Goal: Task Accomplishment & Management: Complete application form

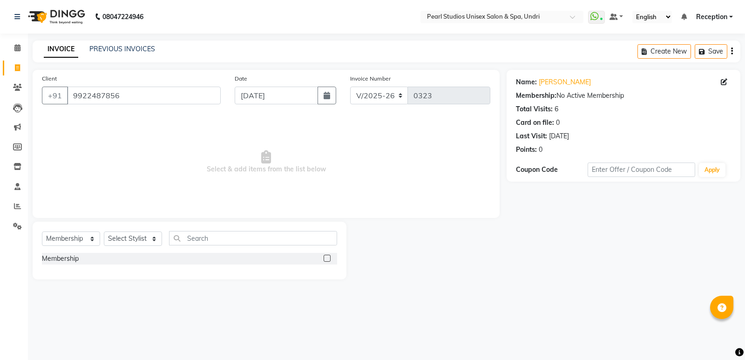
select select "78"
select select "membership"
drag, startPoint x: 0, startPoint y: 0, endPoint x: 0, endPoint y: 168, distance: 167.6
click at [0, 168] on app-home "08047224946 Select Location × [GEOGRAPHIC_DATA] Unisex Salon & Spa, Undri Whats…" at bounding box center [372, 146] width 745 height 293
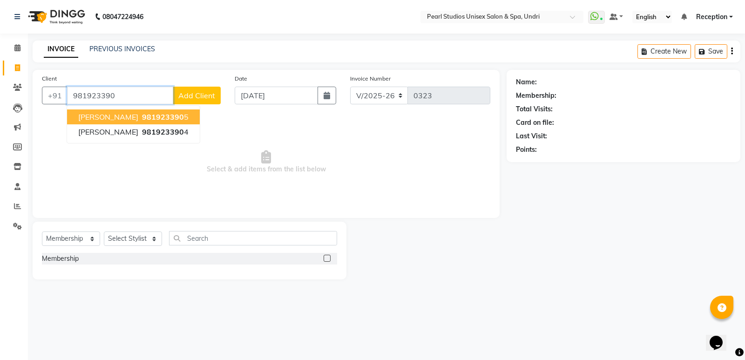
click at [129, 120] on span "[PERSON_NAME]" at bounding box center [108, 116] width 60 height 9
type input "9819233905"
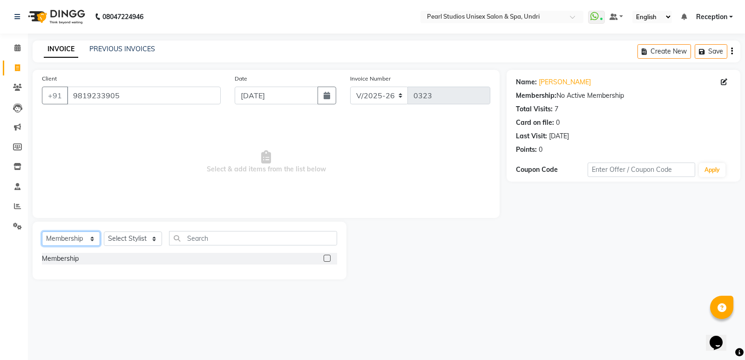
drag, startPoint x: 85, startPoint y: 232, endPoint x: 85, endPoint y: 238, distance: 6.1
click at [85, 232] on select "Select Service Product Membership Package Voucher Prepaid Gift Card" at bounding box center [71, 238] width 58 height 14
select select "service"
click at [42, 231] on select "Select Service Product Membership Package Voucher Prepaid Gift Card" at bounding box center [71, 238] width 58 height 14
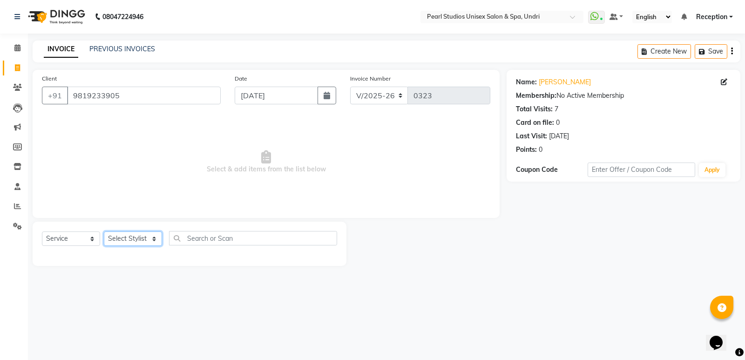
click at [119, 237] on select "Select Stylist [PERSON_NAME] [PERSON_NAME] [PERSON_NAME] Reception [PERSON_NAME…" at bounding box center [133, 238] width 58 height 14
click at [20, 89] on icon at bounding box center [17, 87] width 9 height 7
click at [20, 103] on icon at bounding box center [17, 107] width 9 height 9
click at [17, 187] on icon at bounding box center [17, 186] width 6 height 7
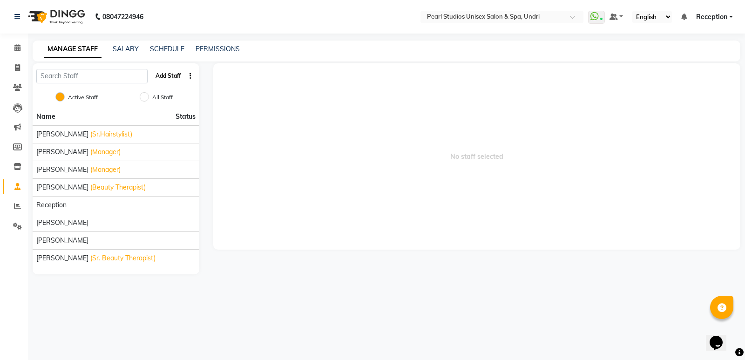
click at [171, 78] on button "Add Staff" at bounding box center [168, 76] width 33 height 16
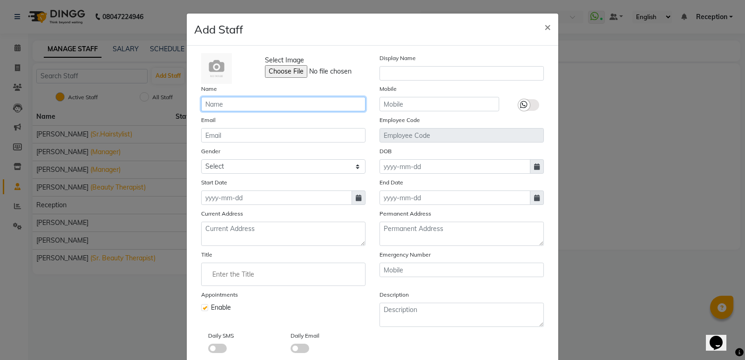
click at [244, 99] on input "text" at bounding box center [283, 104] width 164 height 14
type input "[PERSON_NAME]"
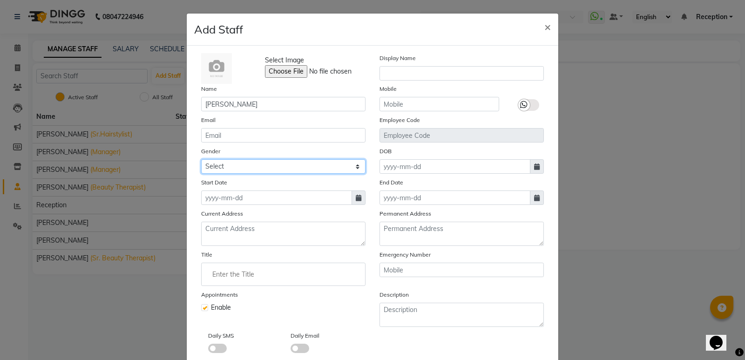
click at [353, 169] on select "Select [DEMOGRAPHIC_DATA] [DEMOGRAPHIC_DATA] Other Prefer Not To Say" at bounding box center [283, 166] width 164 height 14
select select "[DEMOGRAPHIC_DATA]"
click at [201, 159] on select "Select [DEMOGRAPHIC_DATA] [DEMOGRAPHIC_DATA] Other Prefer Not To Say" at bounding box center [283, 166] width 164 height 14
click at [356, 198] on icon at bounding box center [359, 198] width 6 height 7
select select "9"
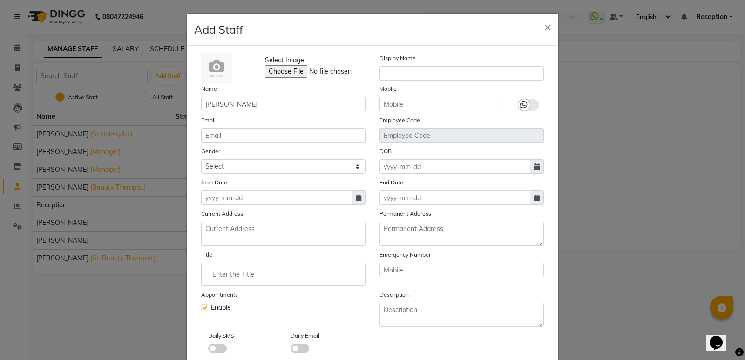
select select "2025"
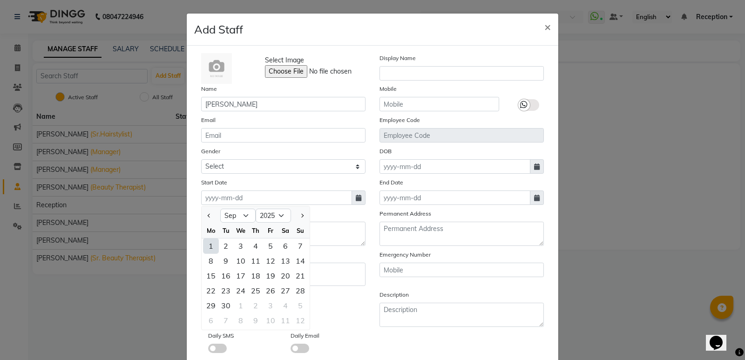
click at [210, 246] on div "1" at bounding box center [210, 245] width 15 height 15
type input "[DATE]"
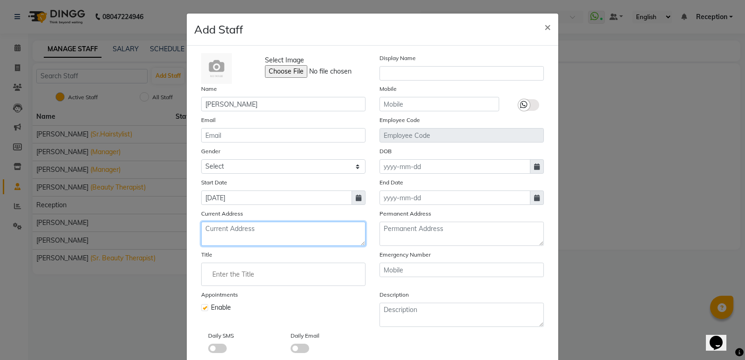
click at [217, 231] on textarea at bounding box center [283, 234] width 164 height 24
type textarea "Sayeed nagar"
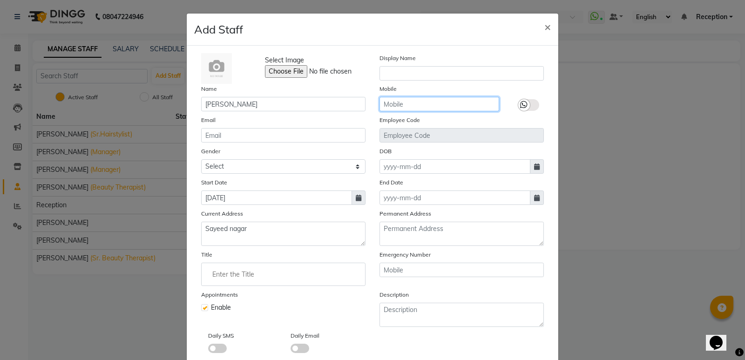
click at [392, 104] on input "text" at bounding box center [439, 104] width 120 height 14
type input "7499042875"
click at [533, 107] on label at bounding box center [528, 105] width 21 height 12
click at [0, 0] on input "checkbox" at bounding box center [0, 0] width 0 height 0
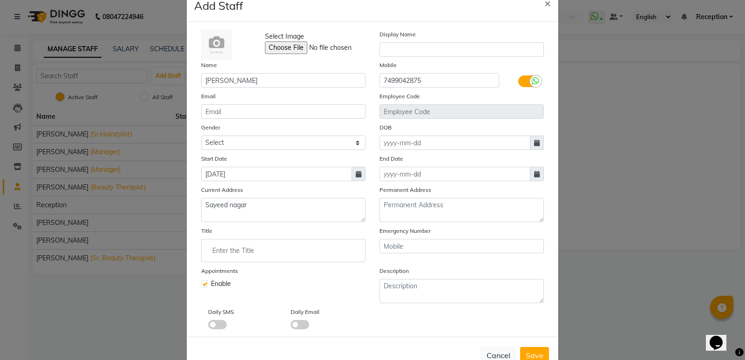
scroll to position [51, 0]
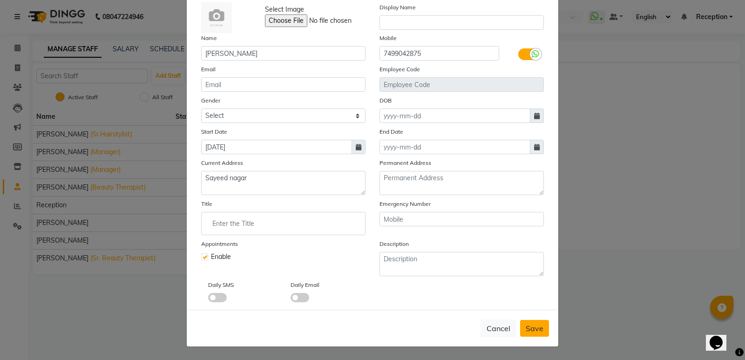
click at [526, 329] on span "Save" at bounding box center [535, 328] width 18 height 9
select select
checkbox input "false"
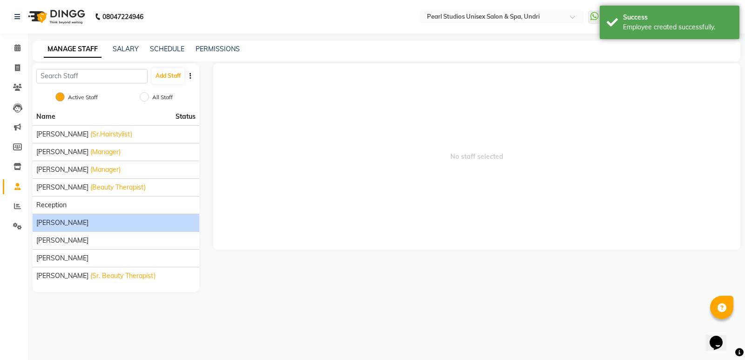
click at [62, 223] on span "[PERSON_NAME]" at bounding box center [62, 223] width 52 height 10
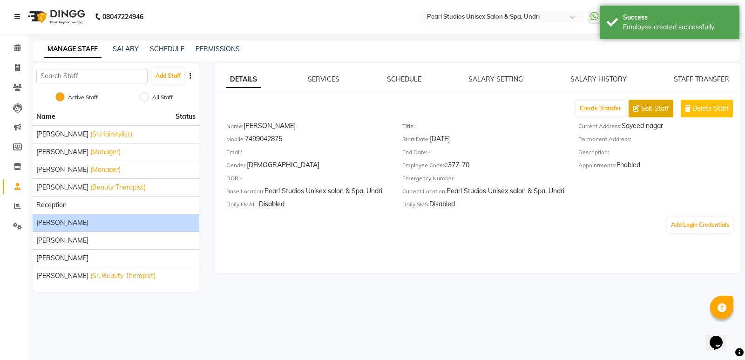
click at [658, 109] on span "Edit Staff" at bounding box center [655, 109] width 28 height 10
select select "[DEMOGRAPHIC_DATA]"
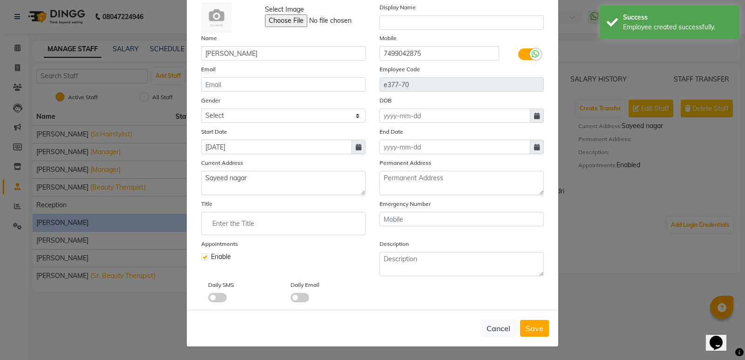
click at [234, 230] on input "Enter the Title" at bounding box center [283, 223] width 156 height 19
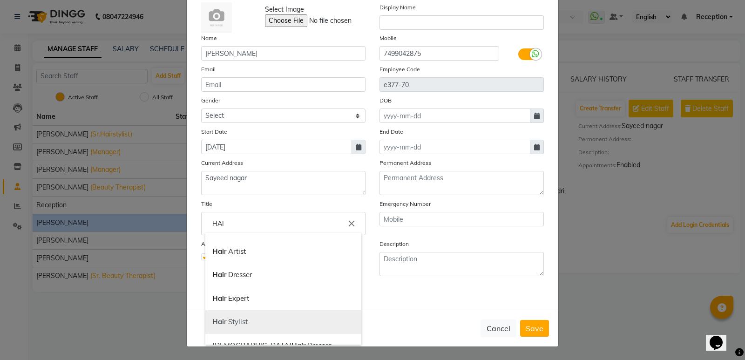
scroll to position [47, 0]
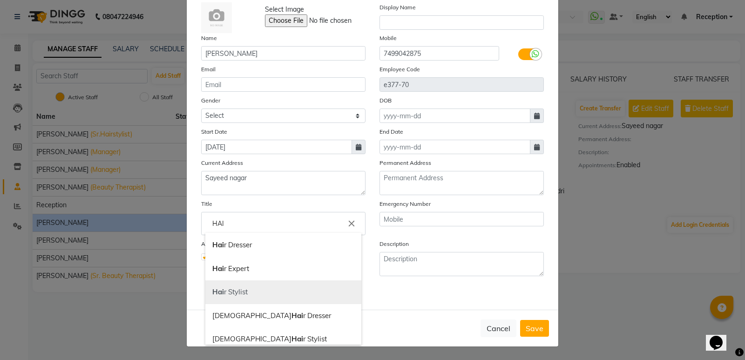
click at [247, 291] on link "Hai r Stylist" at bounding box center [283, 292] width 156 height 24
type input "Hair Stylist"
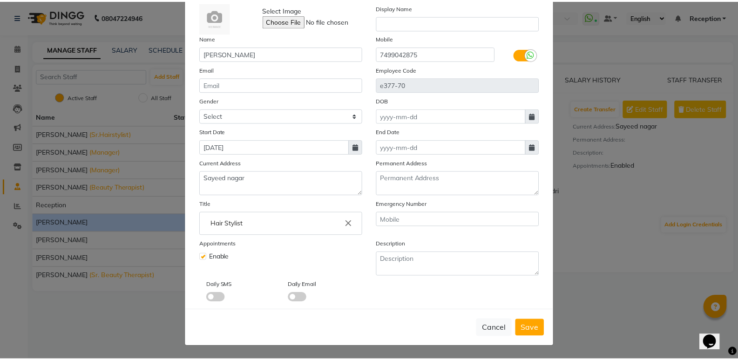
scroll to position [0, 0]
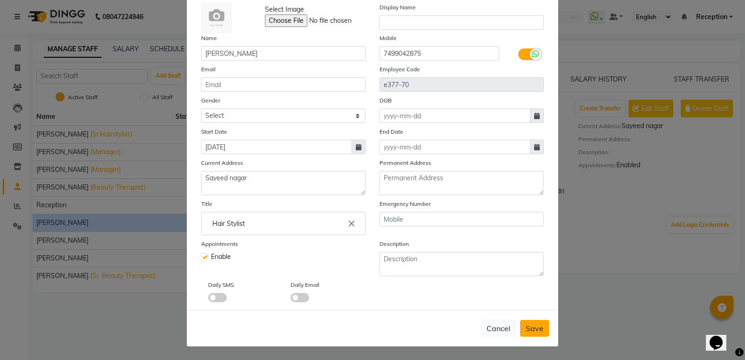
click at [543, 329] on button "Save" at bounding box center [534, 328] width 29 height 17
select select
checkbox input "false"
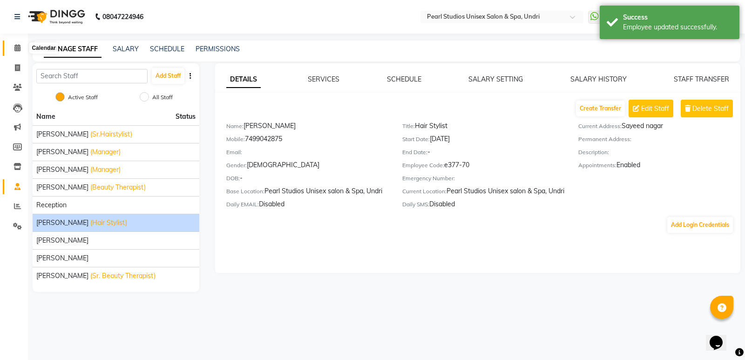
click at [16, 50] on icon at bounding box center [17, 47] width 6 height 7
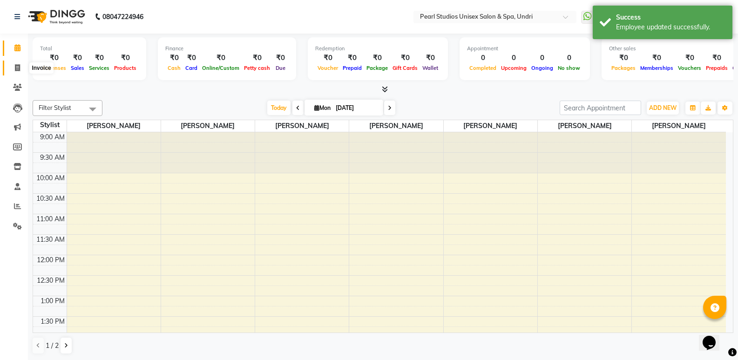
click at [16, 64] on icon at bounding box center [17, 67] width 5 height 7
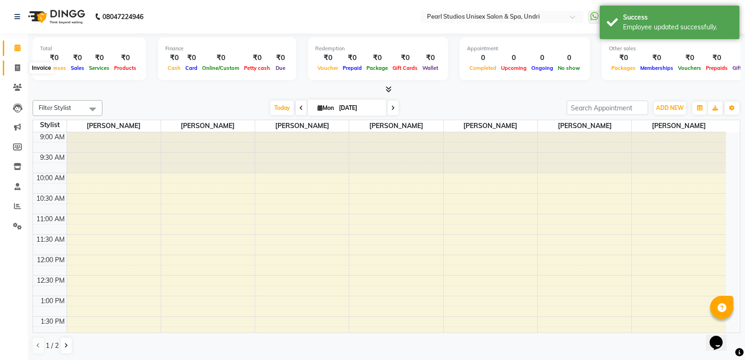
select select "78"
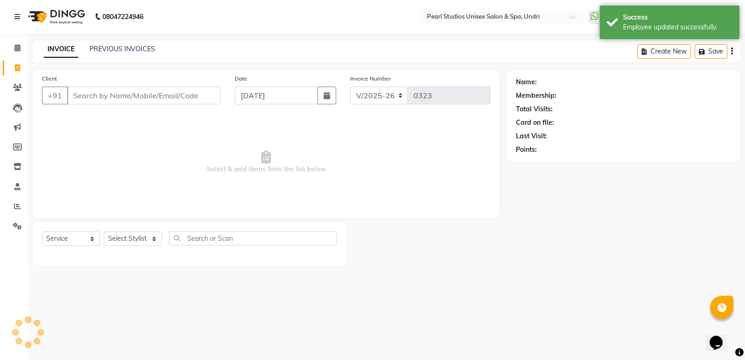
select select "membership"
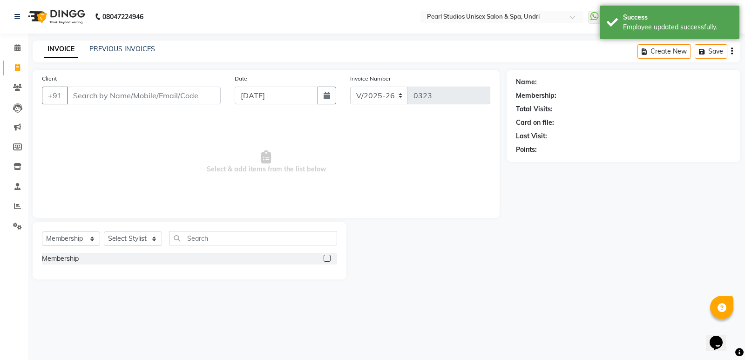
click at [109, 94] on input "Client" at bounding box center [144, 96] width 154 height 18
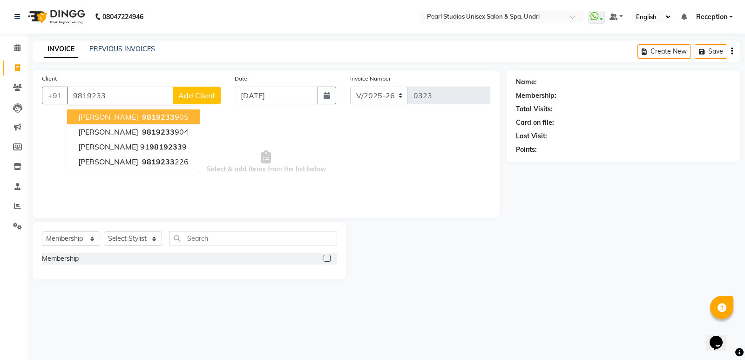
click at [109, 120] on span "[PERSON_NAME]" at bounding box center [108, 116] width 60 height 9
type input "9819233905"
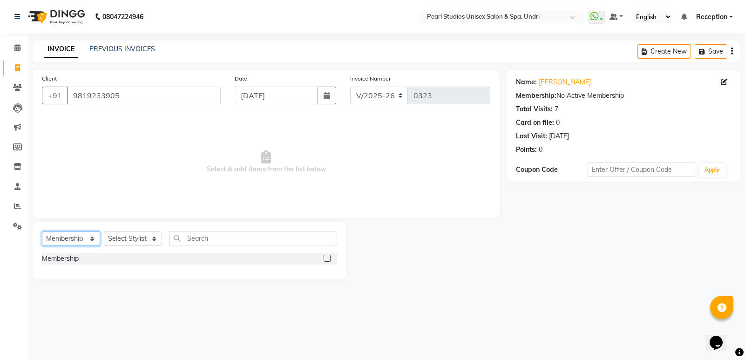
click at [88, 234] on select "Select Service Product Membership Package Voucher Prepaid Gift Card" at bounding box center [71, 238] width 58 height 14
select select "service"
click at [42, 231] on select "Select Service Product Membership Package Voucher Prepaid Gift Card" at bounding box center [71, 238] width 58 height 14
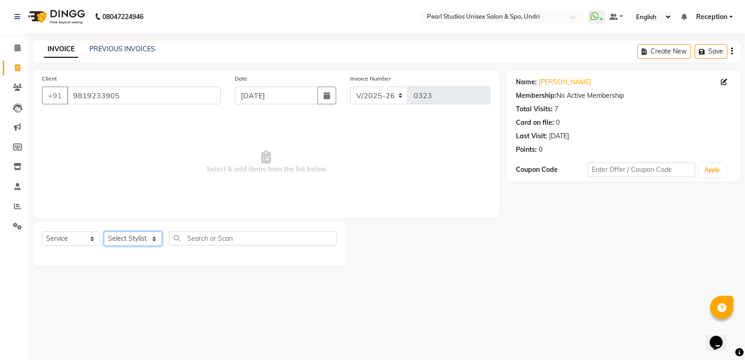
click at [132, 233] on select "Select Stylist NIKHIL [PERSON_NAME] [PERSON_NAME] [PERSON_NAME] Reception [PERS…" at bounding box center [133, 238] width 58 height 14
select select "90563"
click at [104, 231] on select "Select Stylist NIKHIL [PERSON_NAME] [PERSON_NAME] [PERSON_NAME] Reception [PERS…" at bounding box center [133, 238] width 58 height 14
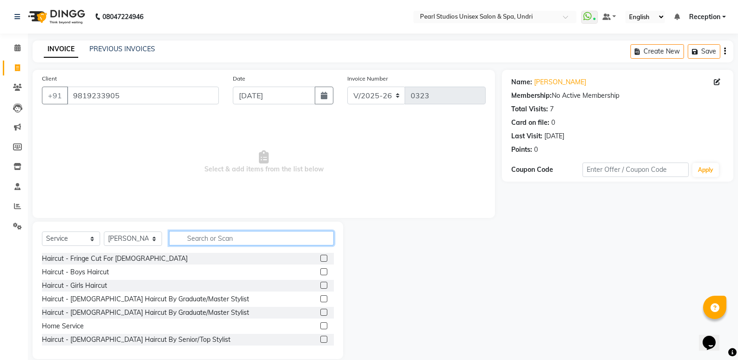
click at [204, 243] on input "text" at bounding box center [251, 238] width 165 height 14
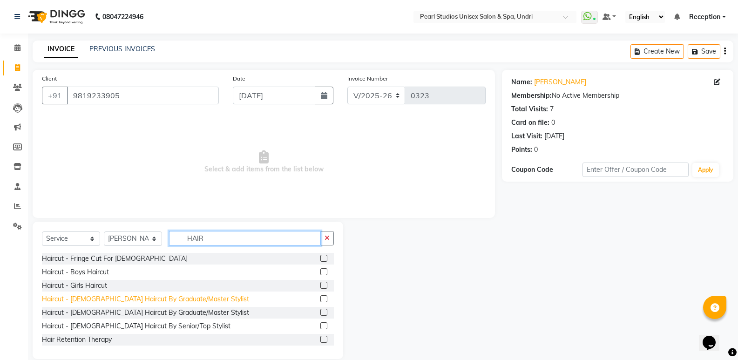
type input "HAIR"
click at [84, 298] on div "Haircut - [DEMOGRAPHIC_DATA] Haircut By Graduate/Master Stylist" at bounding box center [145, 299] width 207 height 10
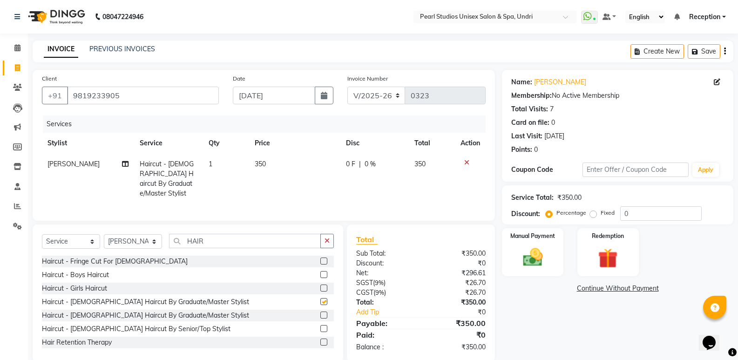
checkbox input "false"
click at [264, 162] on span "350" at bounding box center [260, 164] width 11 height 8
select select "90563"
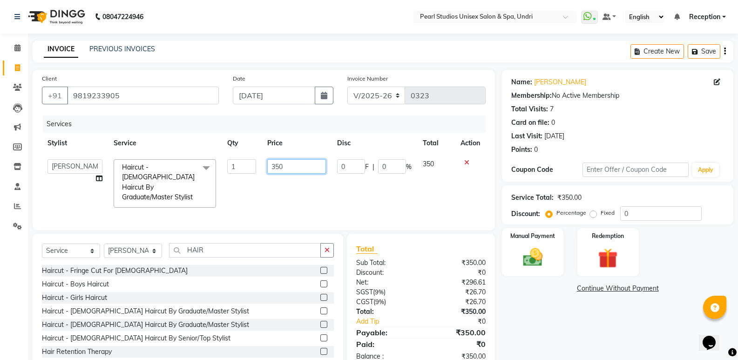
drag, startPoint x: 284, startPoint y: 165, endPoint x: 189, endPoint y: 169, distance: 94.6
click at [189, 169] on tr "NIKHIL [PERSON_NAME] [PERSON_NAME] [PERSON_NAME] Reception [PERSON_NAME] [PERSO…" at bounding box center [264, 184] width 444 height 60
type input "300"
click at [287, 185] on td "300" at bounding box center [296, 184] width 69 height 60
select select "90563"
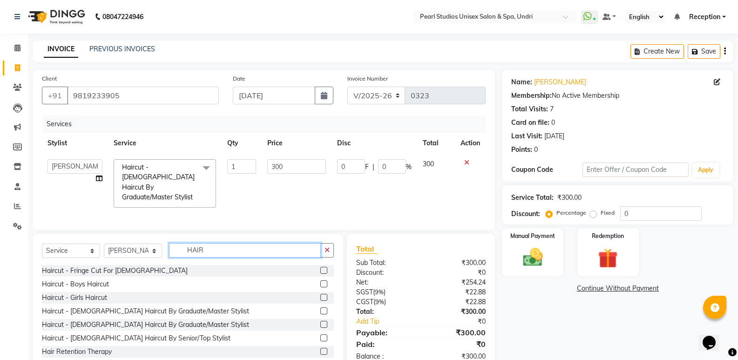
drag, startPoint x: 216, startPoint y: 239, endPoint x: 135, endPoint y: 231, distance: 81.3
click at [135, 243] on div "Select Service Product Membership Package Voucher Prepaid Gift Card Select Styl…" at bounding box center [188, 254] width 292 height 22
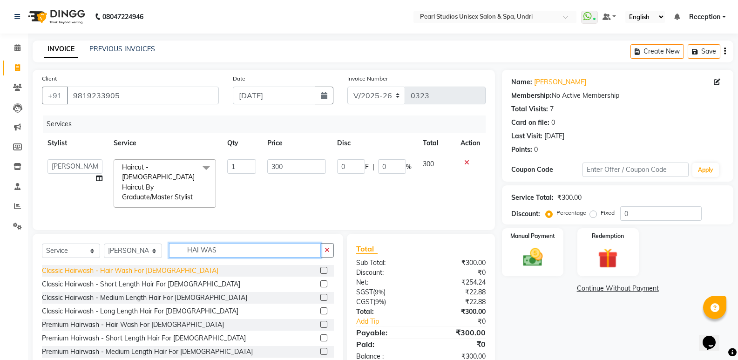
type input "HAI WAS"
click at [154, 266] on div "Classic Hairwash - Hair Wash For [DEMOGRAPHIC_DATA]" at bounding box center [130, 271] width 176 height 10
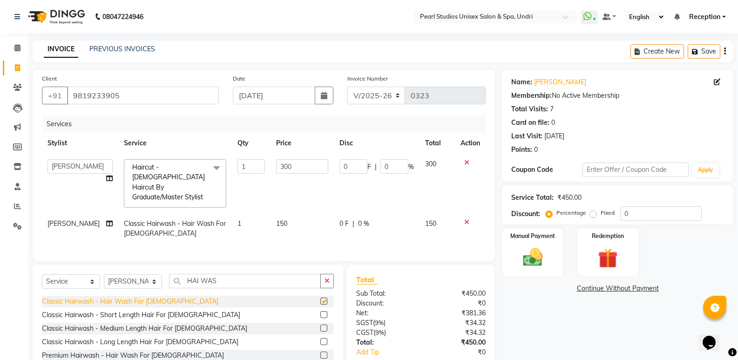
checkbox input "false"
click at [280, 213] on td "150" at bounding box center [301, 228] width 63 height 31
select select "90563"
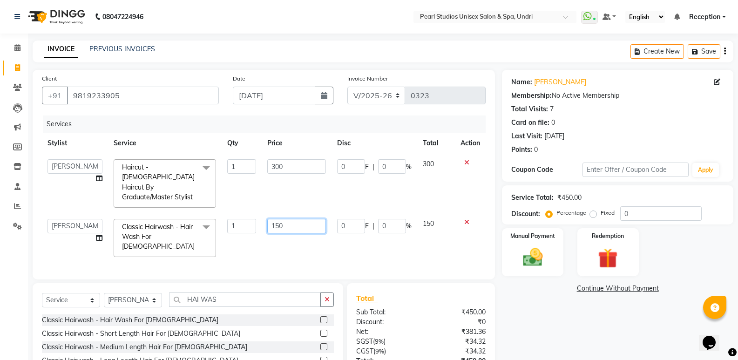
drag, startPoint x: 297, startPoint y: 207, endPoint x: 213, endPoint y: 202, distance: 84.0
click at [213, 213] on tr "NIKHIL [PERSON_NAME] [PERSON_NAME] [PERSON_NAME] Reception [PERSON_NAME] [PERSO…" at bounding box center [264, 237] width 444 height 49
type input "350"
click at [307, 232] on div "Services Stylist Service Qty Price Disc Total Action NIKHIL [PERSON_NAME] [PERS…" at bounding box center [264, 192] width 444 height 155
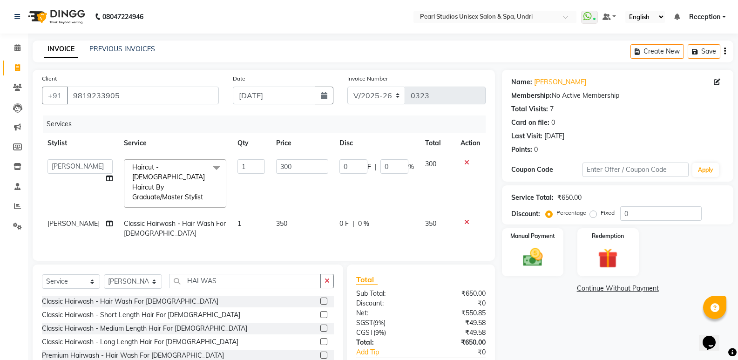
click at [511, 277] on div "Name: [PERSON_NAME] Membership: No Active Membership Total Visits: 7 Card on fi…" at bounding box center [621, 236] width 238 height 332
click at [546, 257] on img at bounding box center [532, 257] width 33 height 24
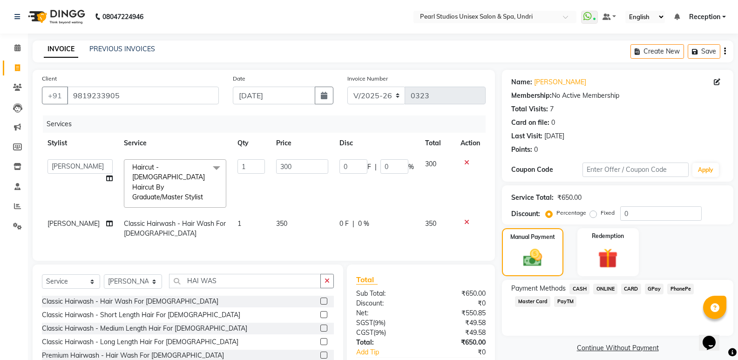
click at [609, 287] on span "ONLINE" at bounding box center [605, 289] width 24 height 11
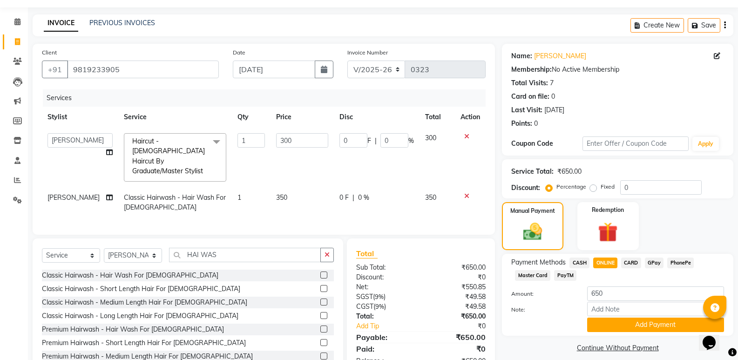
scroll to position [43, 0]
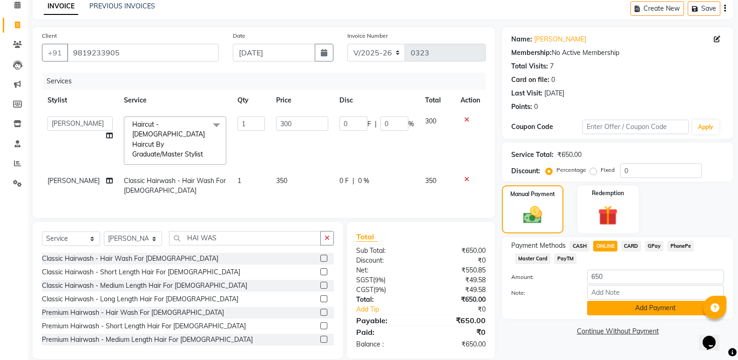
click at [611, 305] on button "Add Payment" at bounding box center [655, 308] width 137 height 14
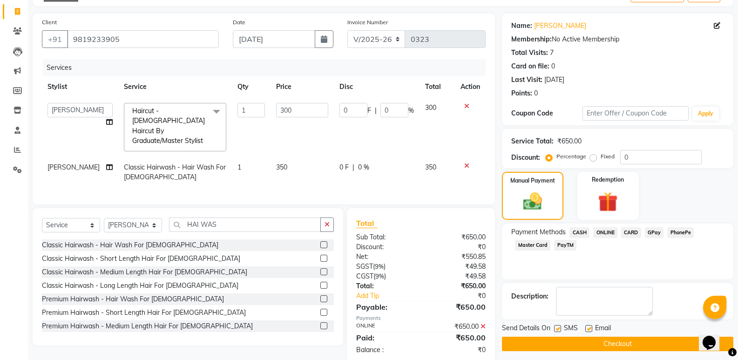
scroll to position [62, 0]
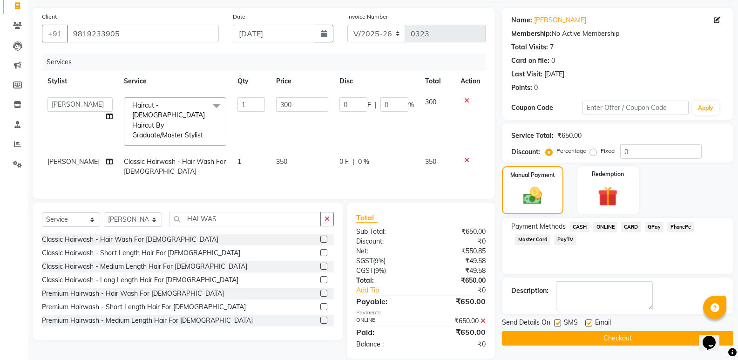
click at [559, 324] on label at bounding box center [557, 322] width 7 height 7
click at [559, 324] on input "checkbox" at bounding box center [557, 323] width 6 height 6
checkbox input "false"
click at [588, 322] on label at bounding box center [588, 322] width 7 height 7
click at [588, 322] on input "checkbox" at bounding box center [588, 323] width 6 height 6
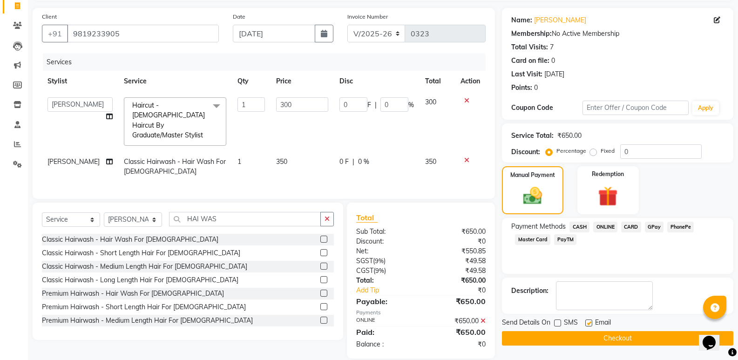
checkbox input "false"
click at [581, 337] on button "Checkout" at bounding box center [617, 338] width 231 height 14
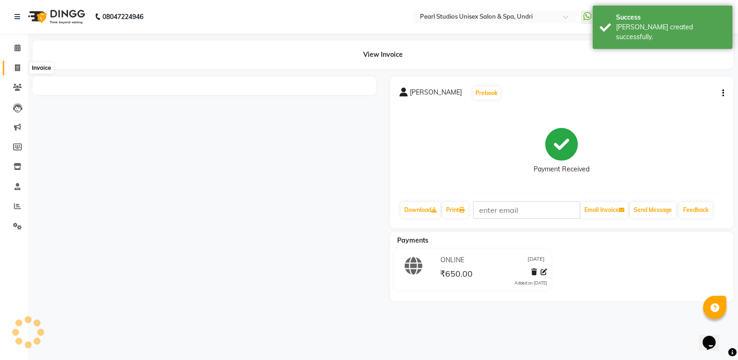
click at [15, 68] on icon at bounding box center [17, 67] width 5 height 7
select select "78"
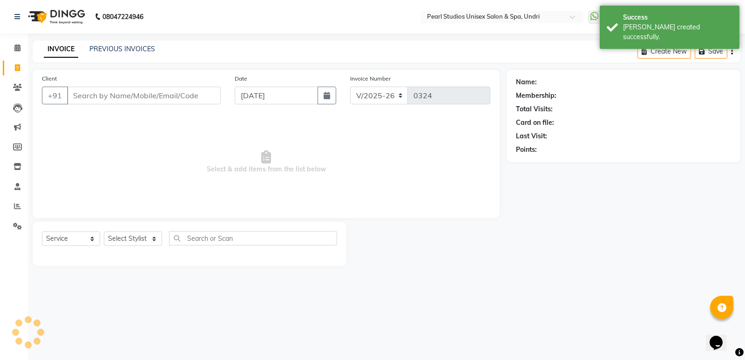
select select "membership"
